Goal: Task Accomplishment & Management: Use online tool/utility

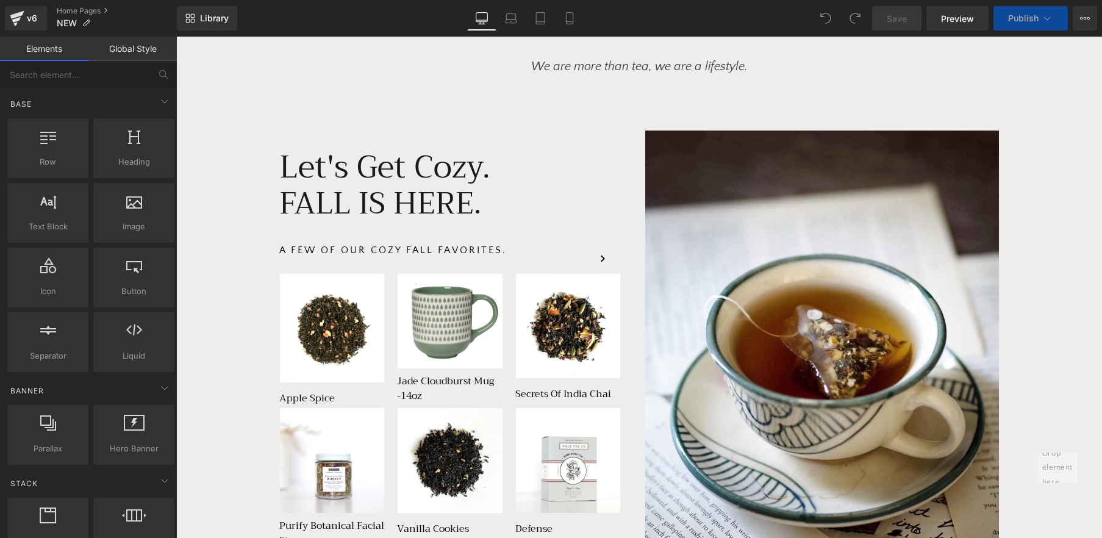
scroll to position [757, 0]
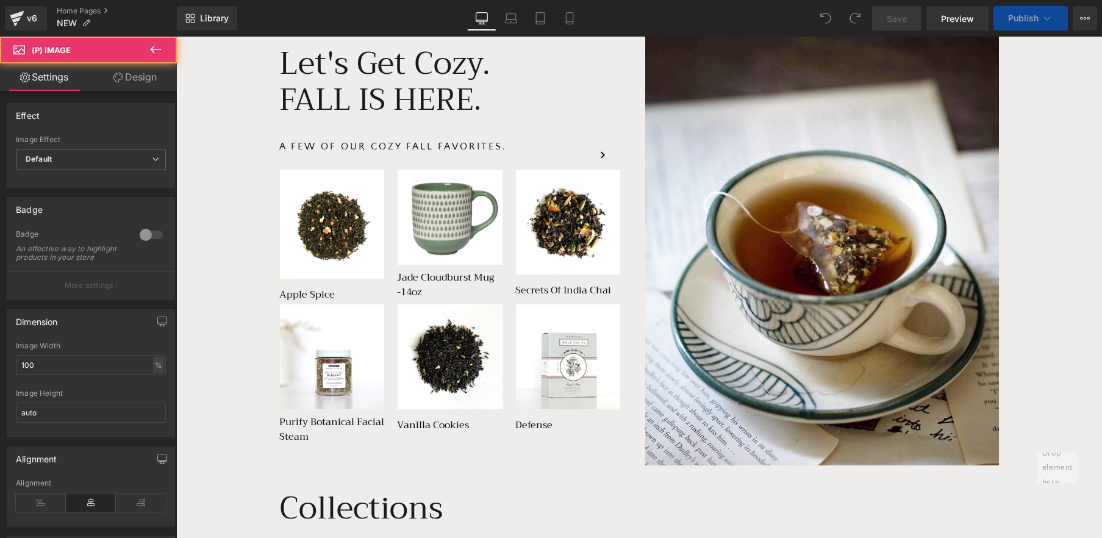
click at [475, 193] on img at bounding box center [449, 217] width 105 height 96
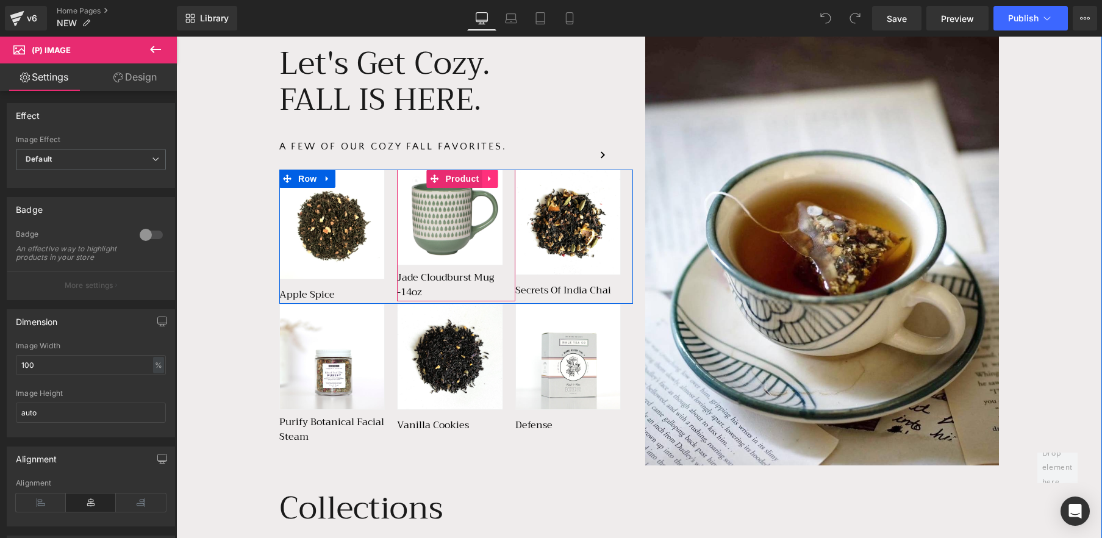
click at [490, 177] on icon at bounding box center [489, 178] width 9 height 9
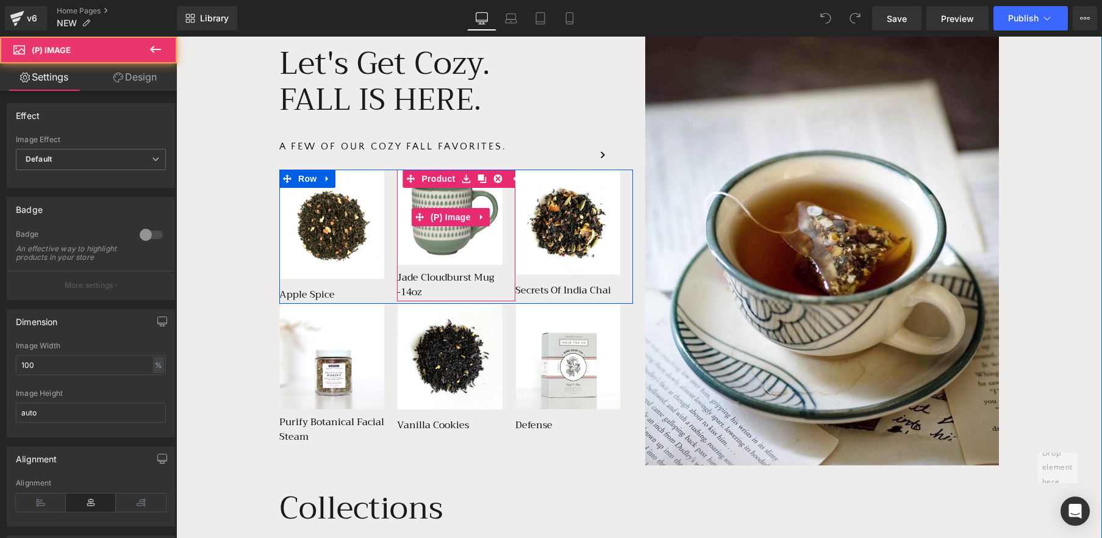
click at [455, 199] on img at bounding box center [449, 217] width 105 height 96
click at [440, 177] on link "Product" at bounding box center [429, 178] width 55 height 18
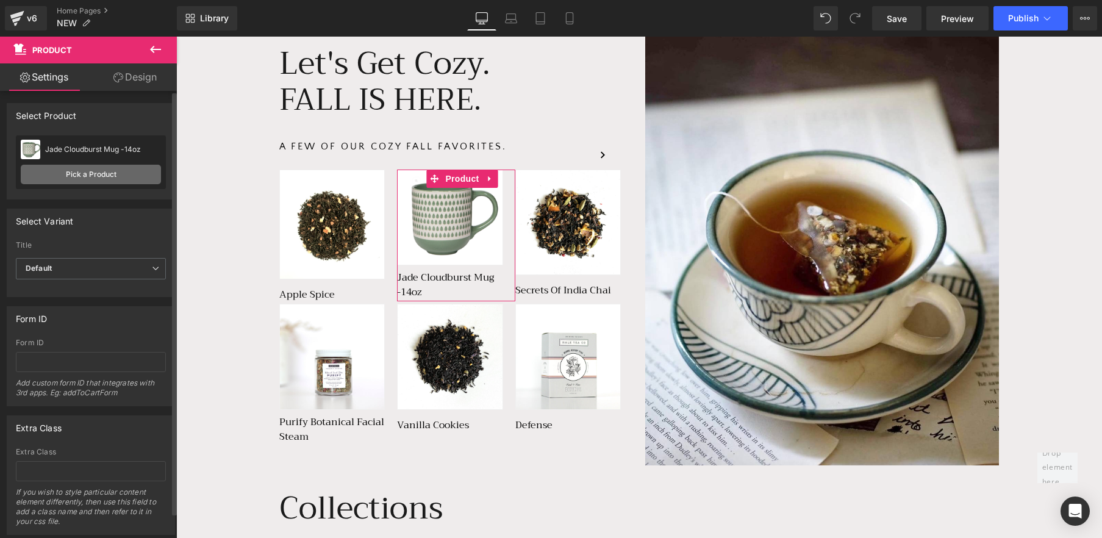
click at [113, 180] on link "Pick a Product" at bounding box center [91, 175] width 140 height 20
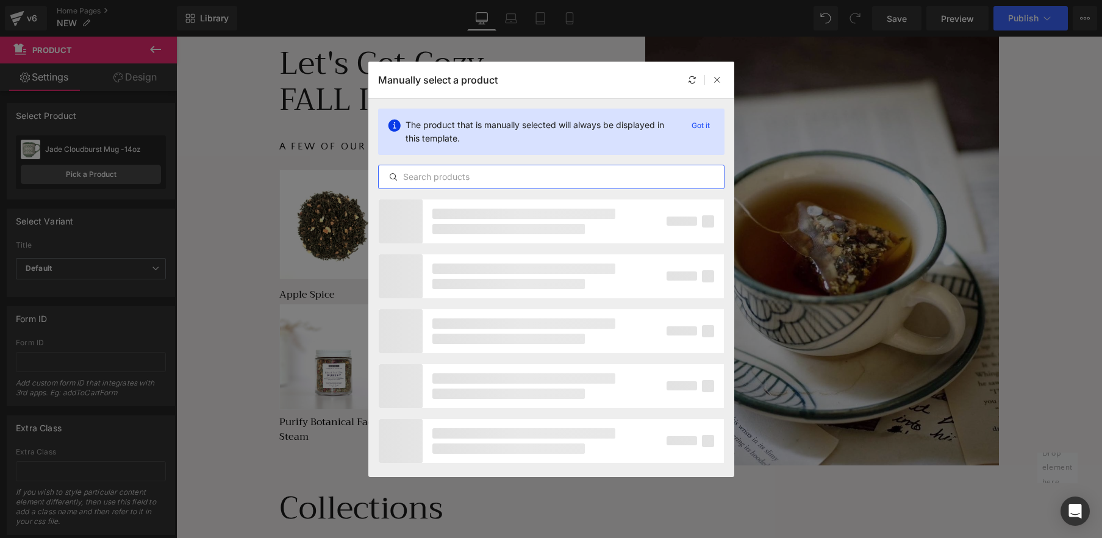
click at [466, 174] on input "text" at bounding box center [551, 176] width 345 height 15
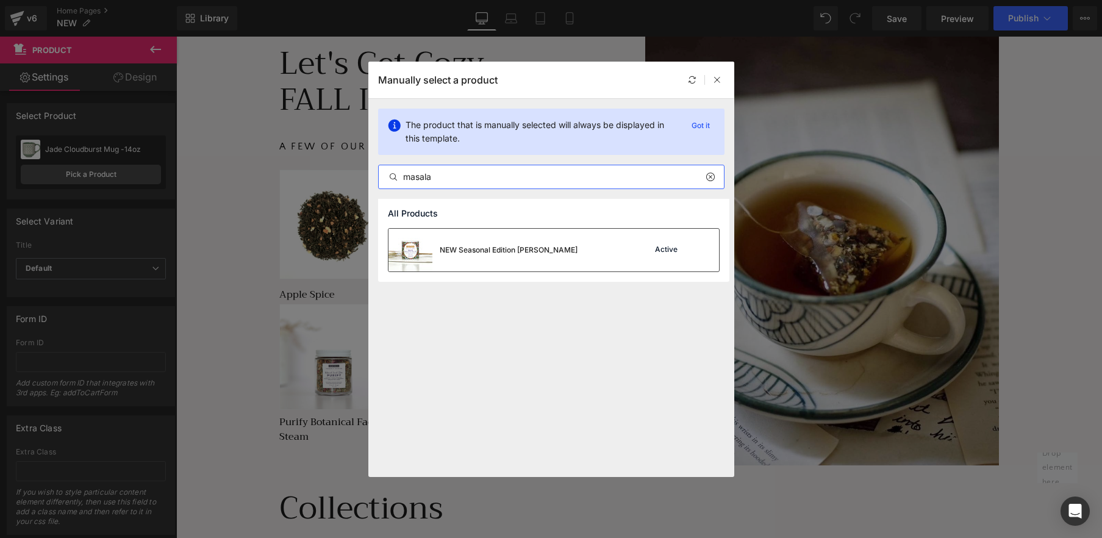
type input "masala"
click at [486, 252] on div "NEW Seasonal Edition [PERSON_NAME]" at bounding box center [509, 249] width 138 height 11
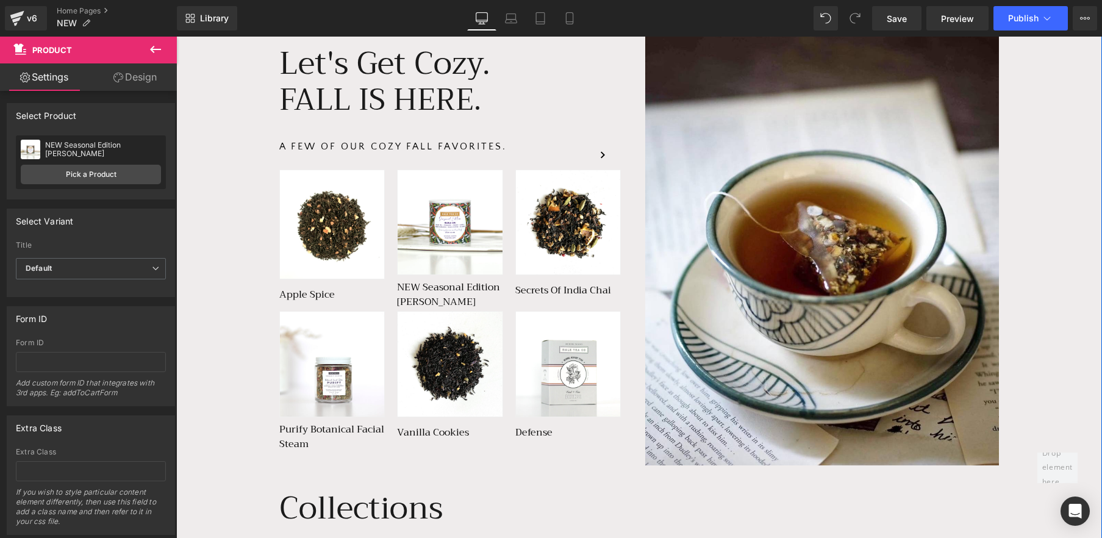
click at [219, 252] on div "We are more than tea, we are a lifestyle. Text Block Row Let's Get Cozy. Headin…" at bounding box center [639, 421] width 926 height 1032
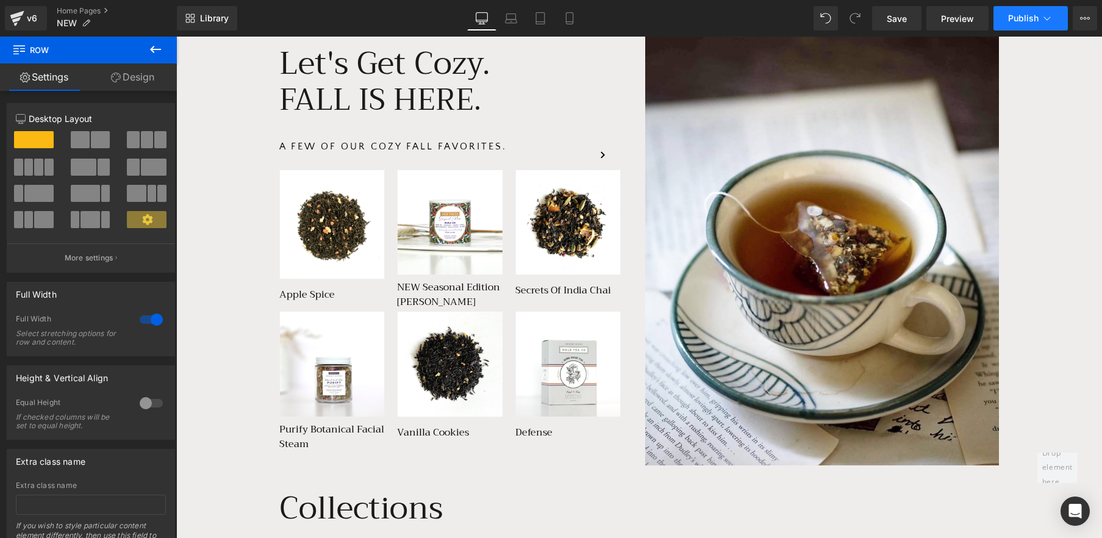
click at [1017, 21] on span "Publish" at bounding box center [1023, 18] width 30 height 10
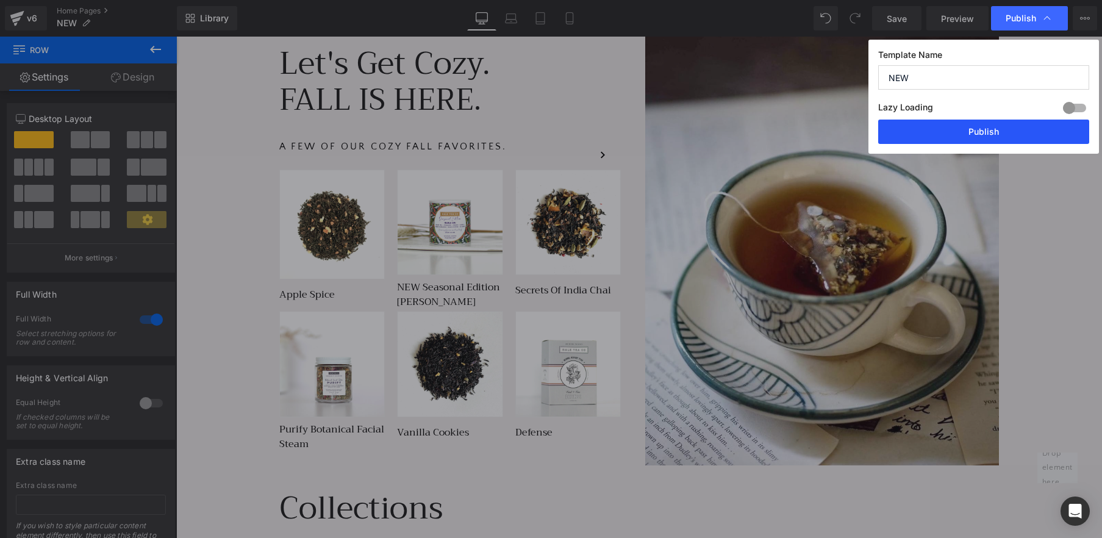
click at [982, 142] on button "Publish" at bounding box center [983, 132] width 211 height 24
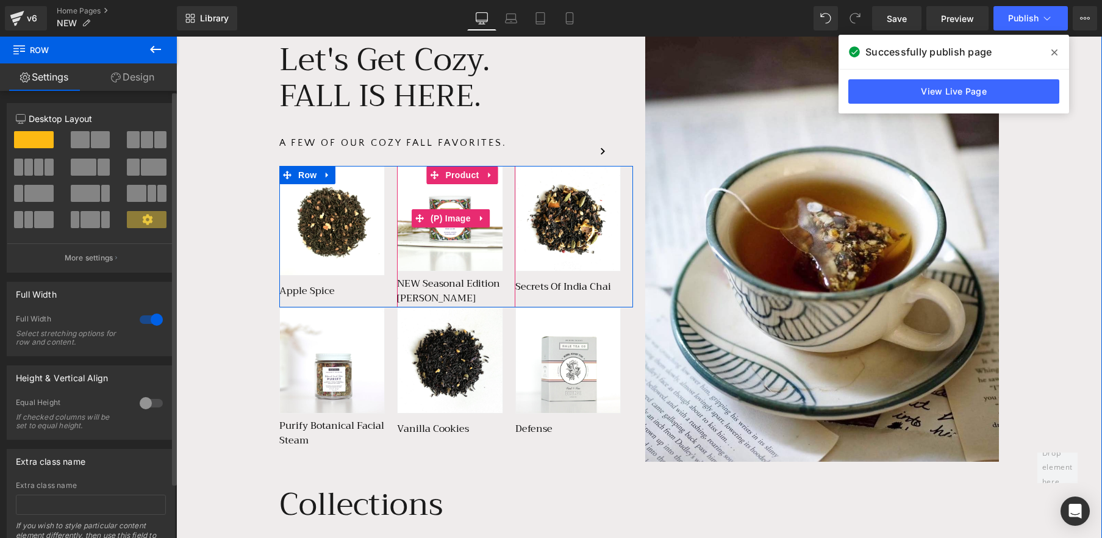
scroll to position [762, 0]
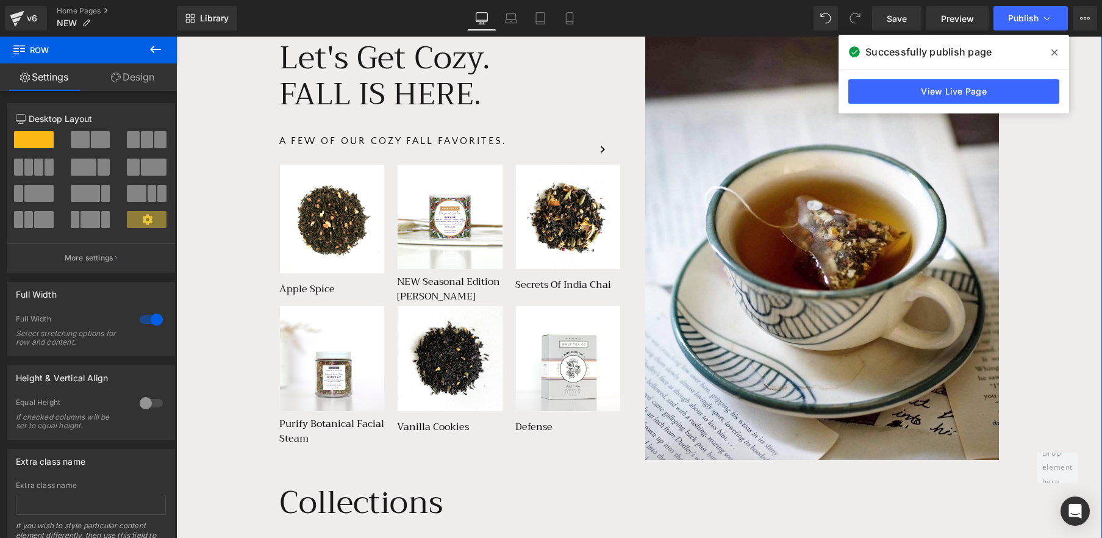
click at [261, 128] on div "We are more than tea, we are a lifestyle. Text Block Row Let's Get Cozy. Headin…" at bounding box center [639, 415] width 926 height 1032
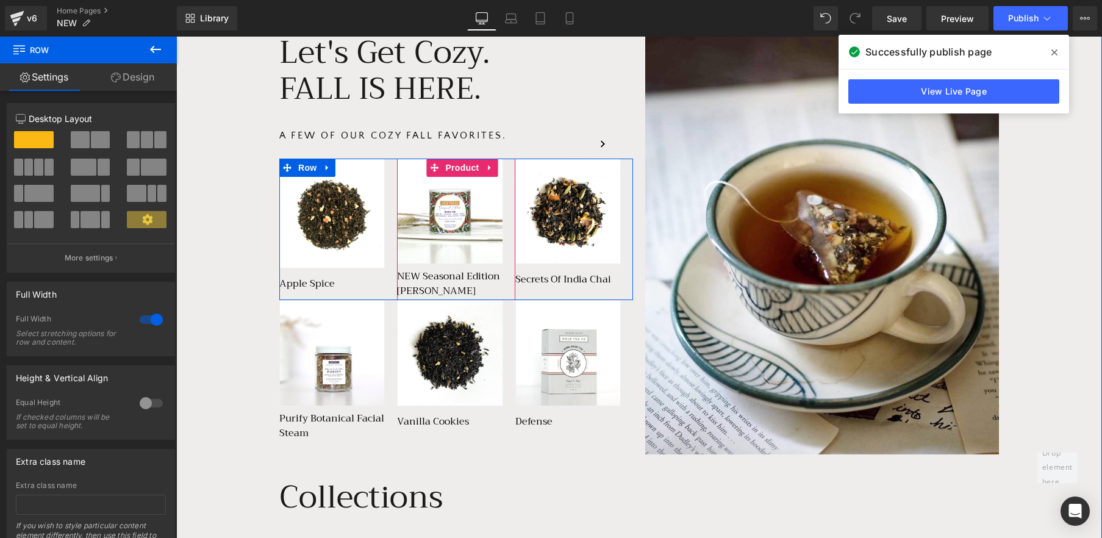
scroll to position [769, 0]
